Goal: Book appointment/travel/reservation

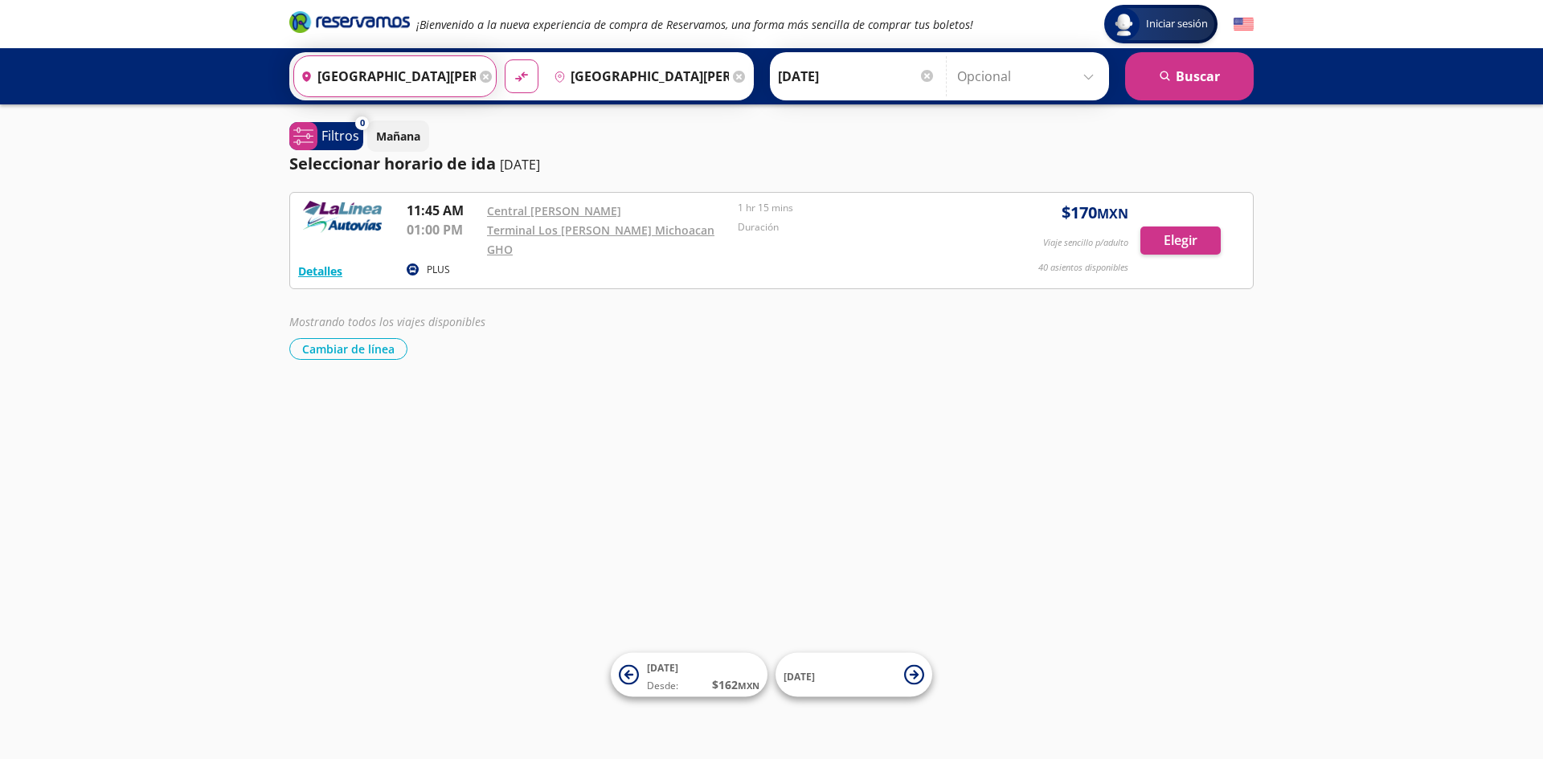
click at [403, 80] on input "[GEOGRAPHIC_DATA][PERSON_NAME], [GEOGRAPHIC_DATA]" at bounding box center [385, 76] width 182 height 40
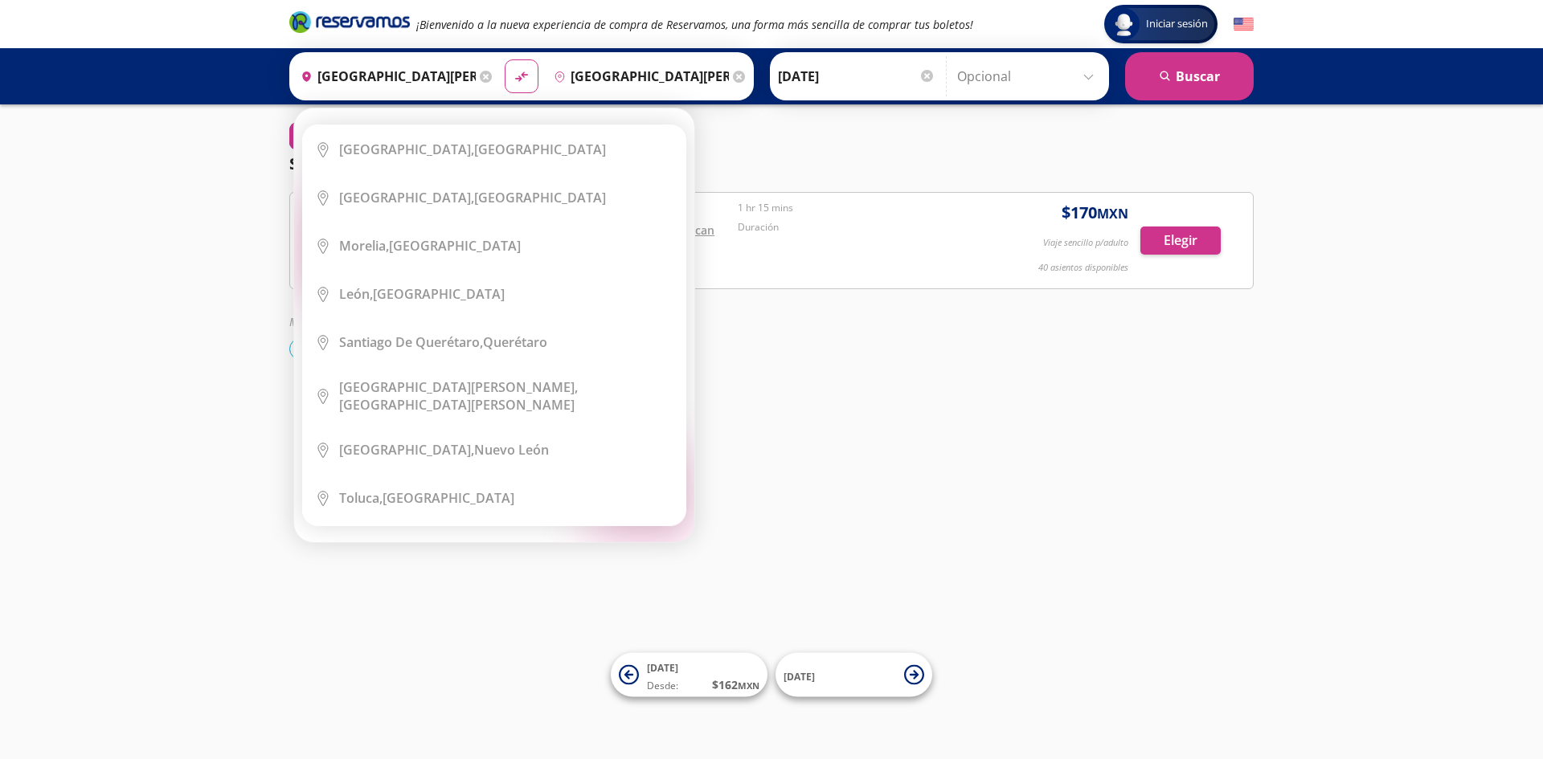
click at [480, 77] on icon at bounding box center [486, 77] width 12 height 12
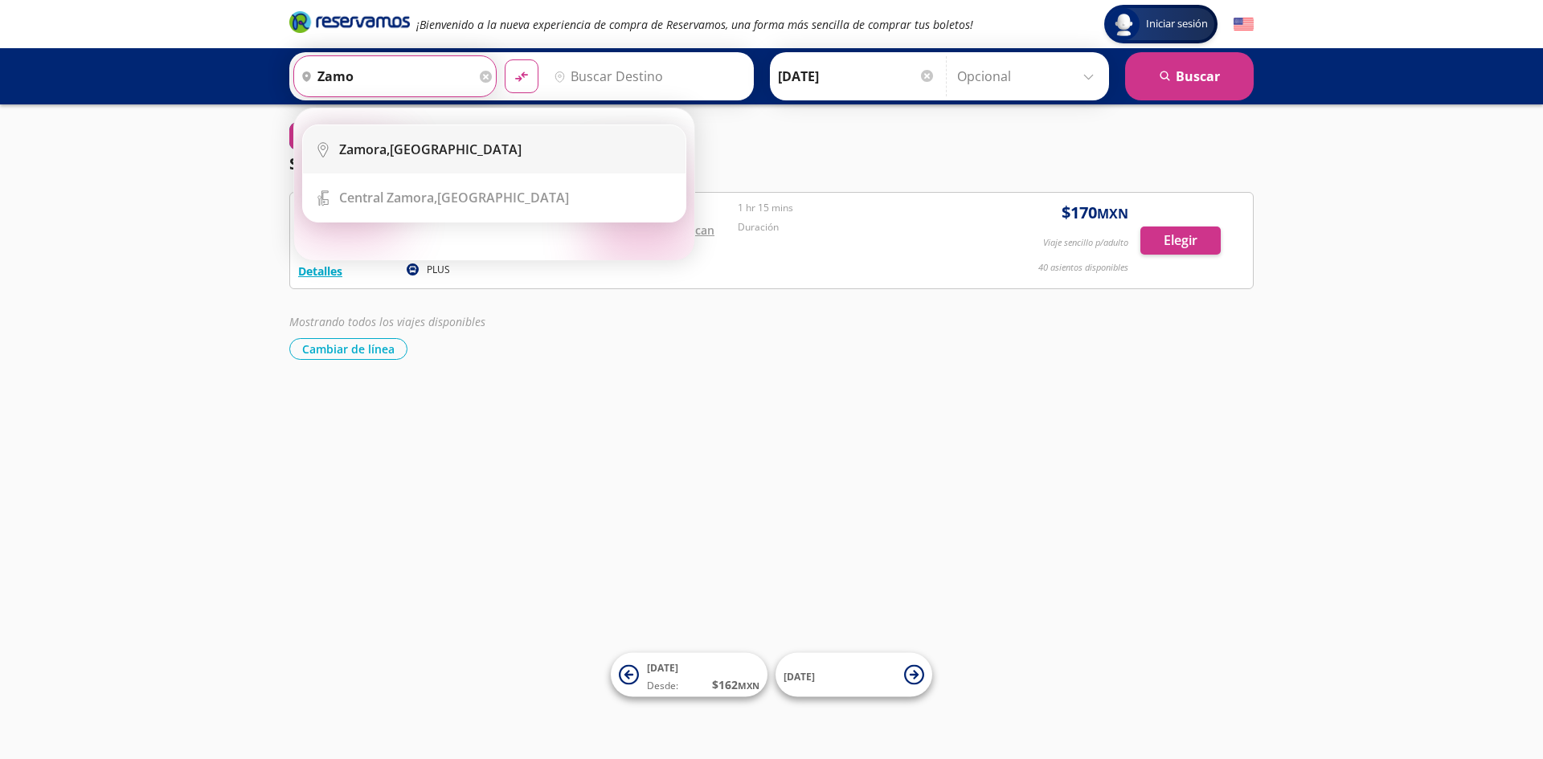
click at [473, 143] on div "[GEOGRAPHIC_DATA], [GEOGRAPHIC_DATA]" at bounding box center [506, 150] width 334 height 18
type input "[GEOGRAPHIC_DATA], [GEOGRAPHIC_DATA]"
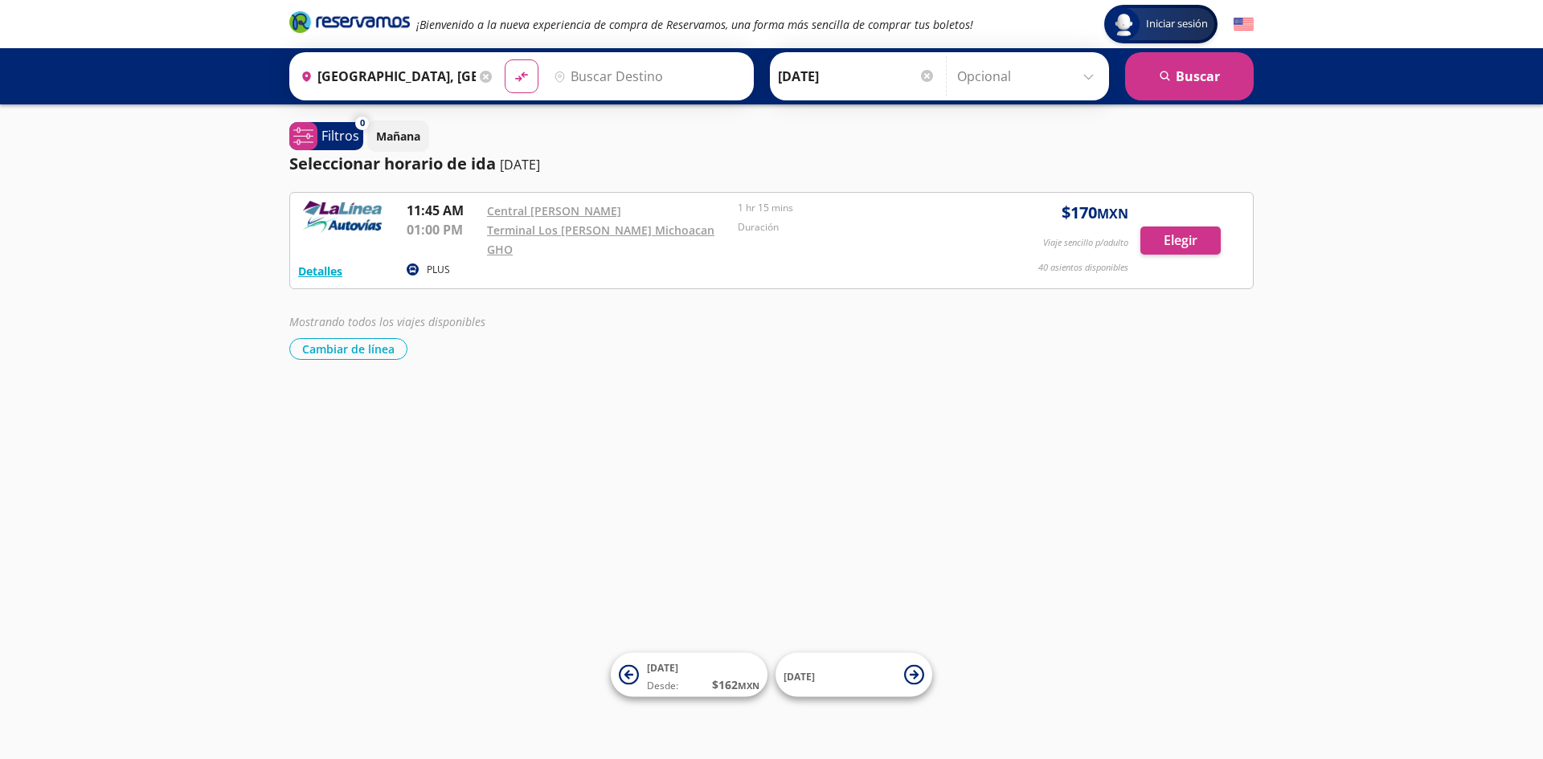
click at [616, 61] on input "Destino" at bounding box center [646, 76] width 198 height 40
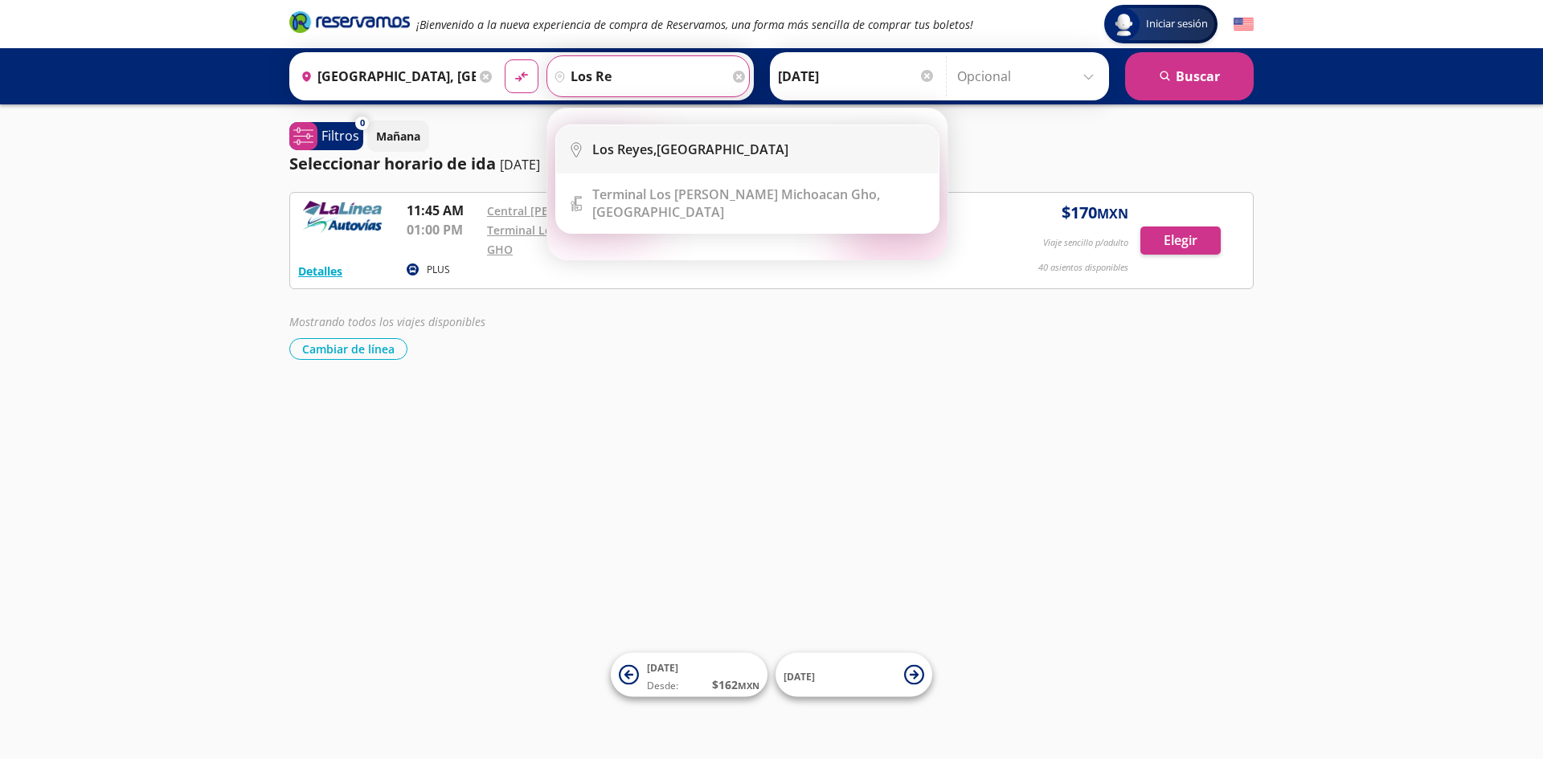
click at [660, 139] on li "City Icon [GEOGRAPHIC_DATA][PERSON_NAME], [GEOGRAPHIC_DATA]" at bounding box center [747, 149] width 382 height 48
type input "[GEOGRAPHIC_DATA][PERSON_NAME], [GEOGRAPHIC_DATA]"
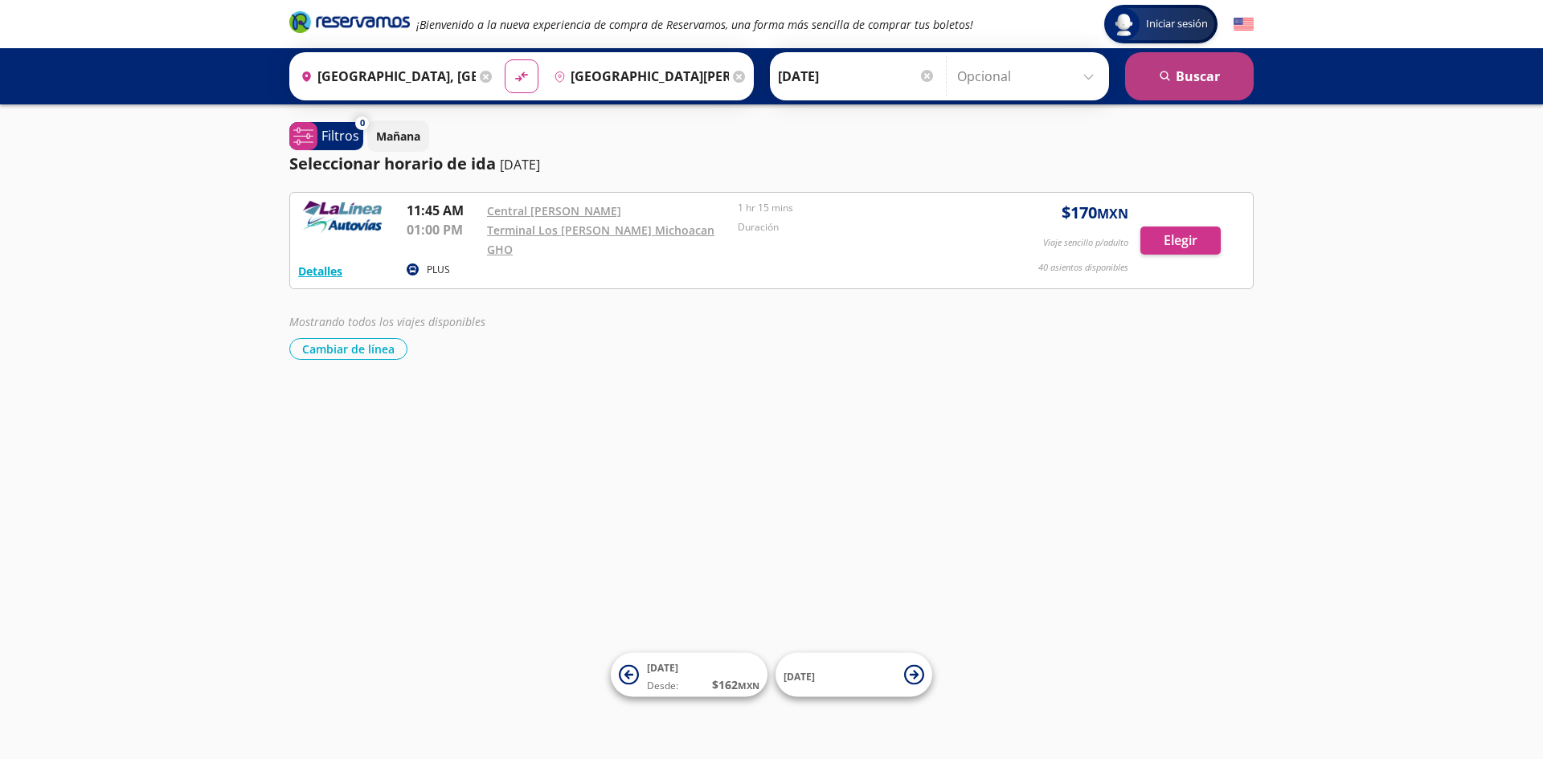
click at [1203, 67] on button "search [GEOGRAPHIC_DATA]" at bounding box center [1189, 76] width 129 height 48
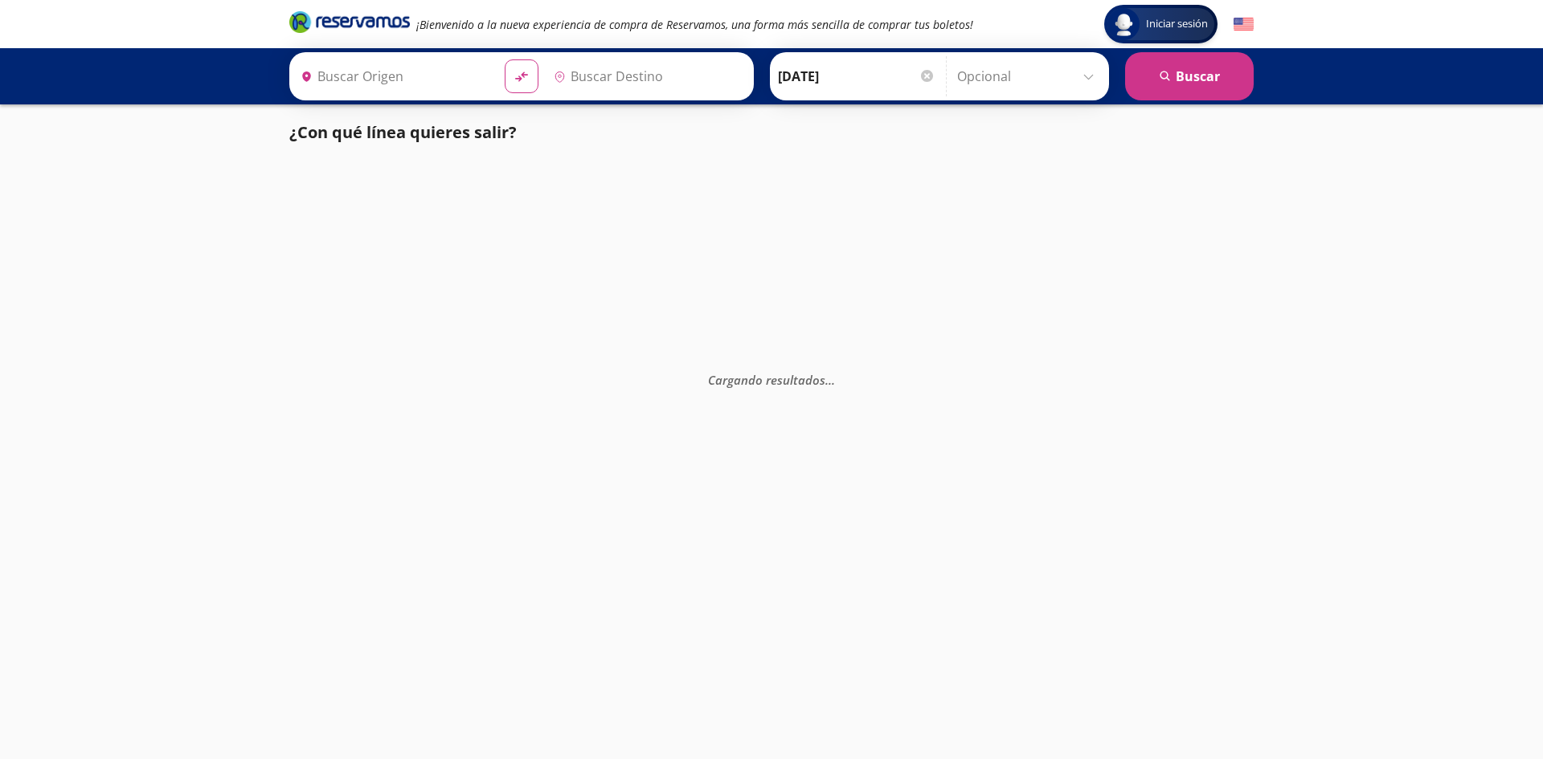
type input "[GEOGRAPHIC_DATA][PERSON_NAME], [GEOGRAPHIC_DATA]"
type input "[GEOGRAPHIC_DATA], [GEOGRAPHIC_DATA]"
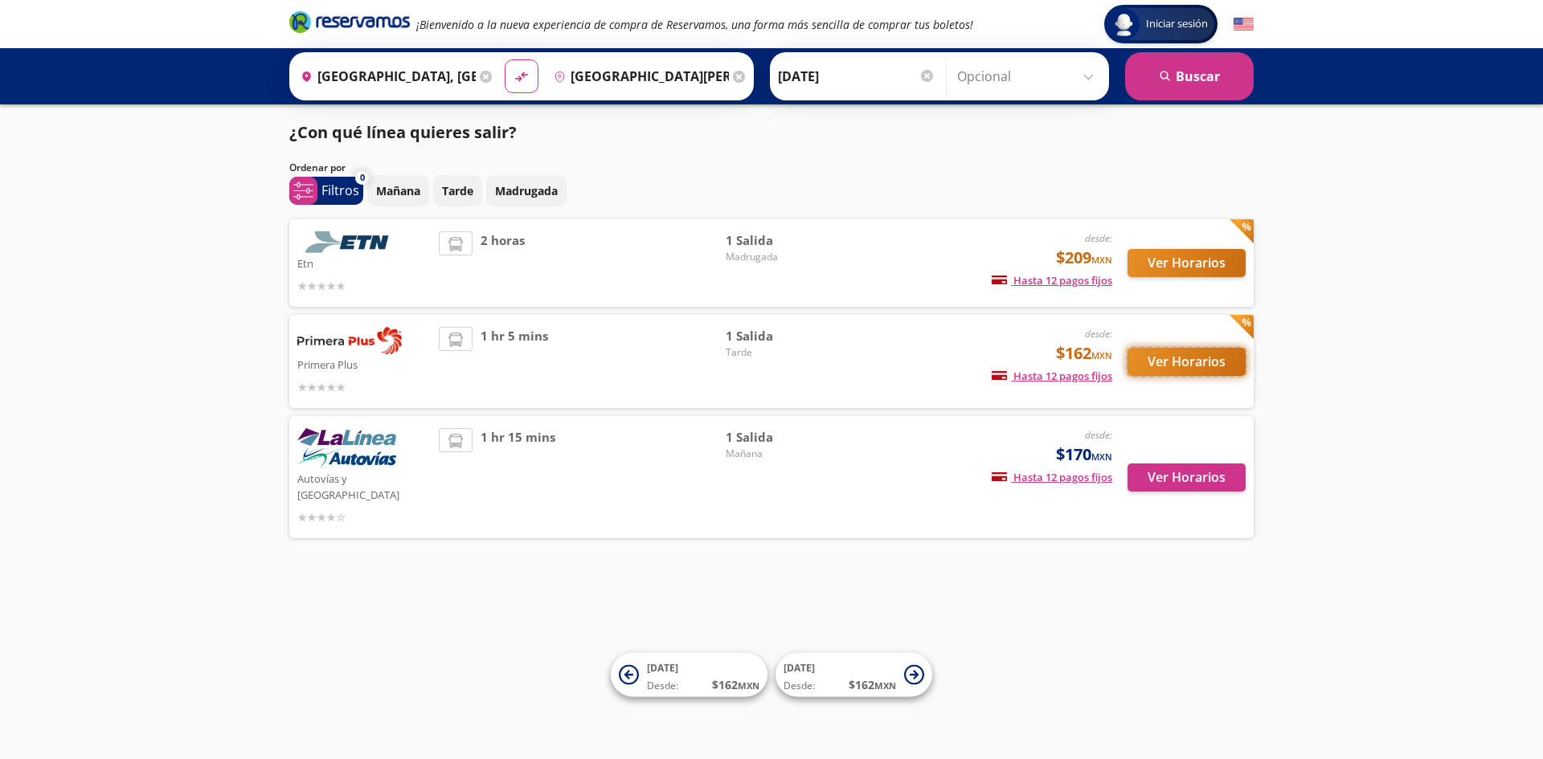
click at [1184, 358] on button "Ver Horarios" at bounding box center [1186, 362] width 118 height 28
click at [1163, 262] on button "Ver Horarios" at bounding box center [1186, 263] width 118 height 28
click at [1202, 464] on button "Ver Horarios" at bounding box center [1186, 478] width 118 height 28
click at [1175, 263] on button "Ver Horarios" at bounding box center [1186, 263] width 118 height 28
click at [1221, 375] on button "Ver Horarios" at bounding box center [1186, 362] width 118 height 28
